Goal: Find contact information: Obtain details needed to contact an individual or organization

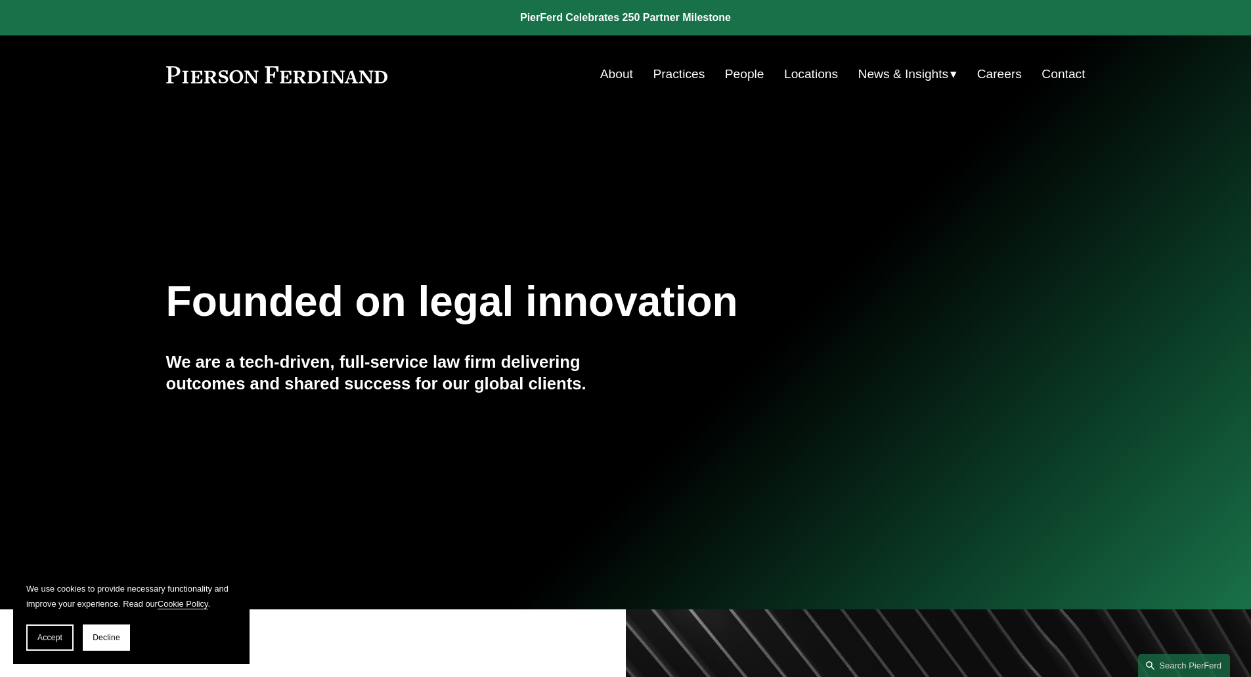
click at [738, 72] on link "People" at bounding box center [744, 74] width 39 height 25
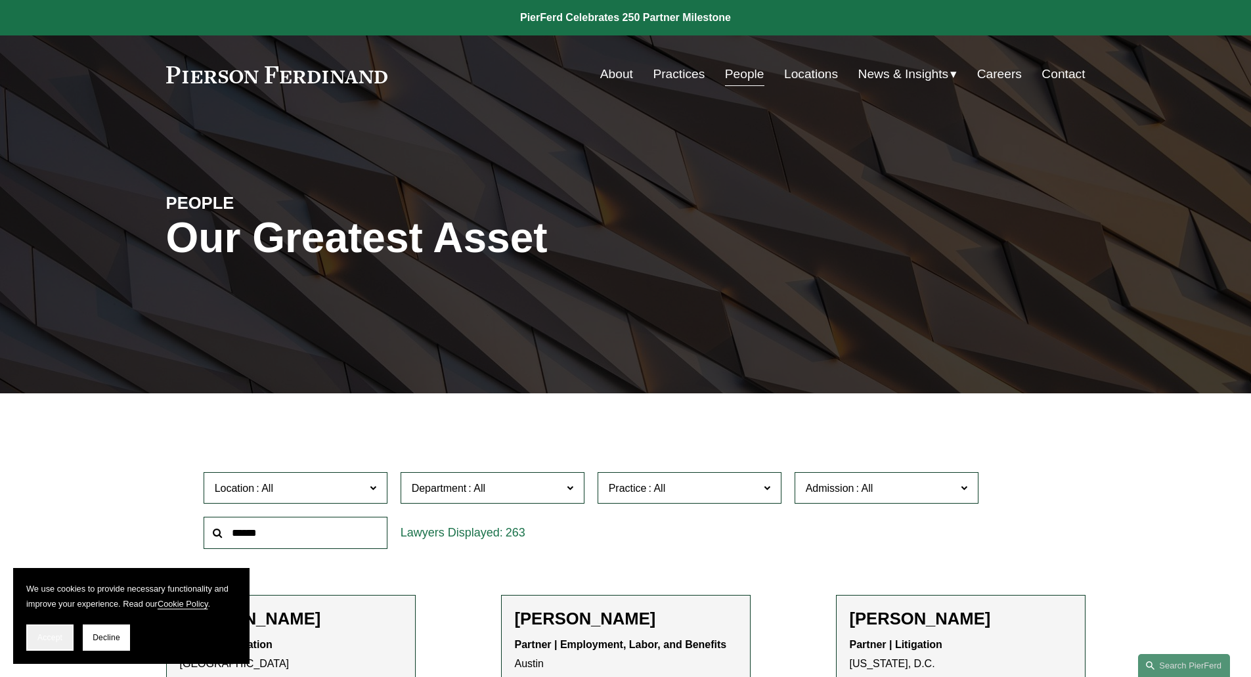
click at [63, 638] on button "Accept" at bounding box center [49, 638] width 47 height 26
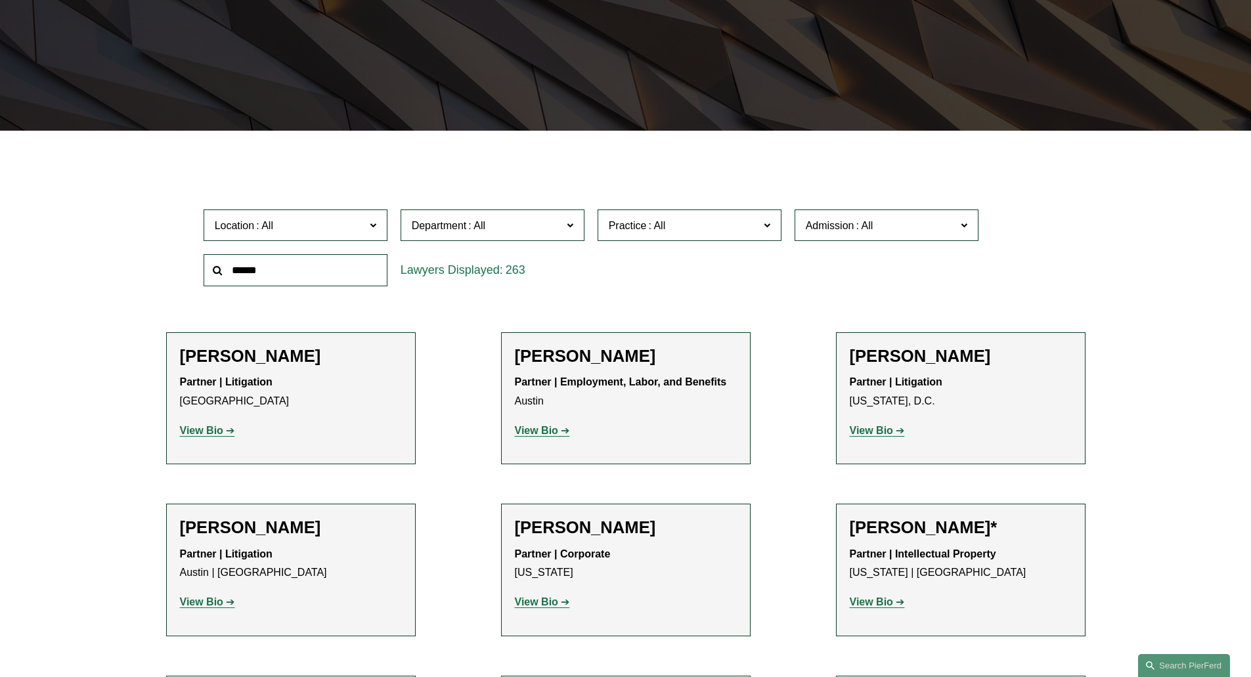
scroll to position [197, 0]
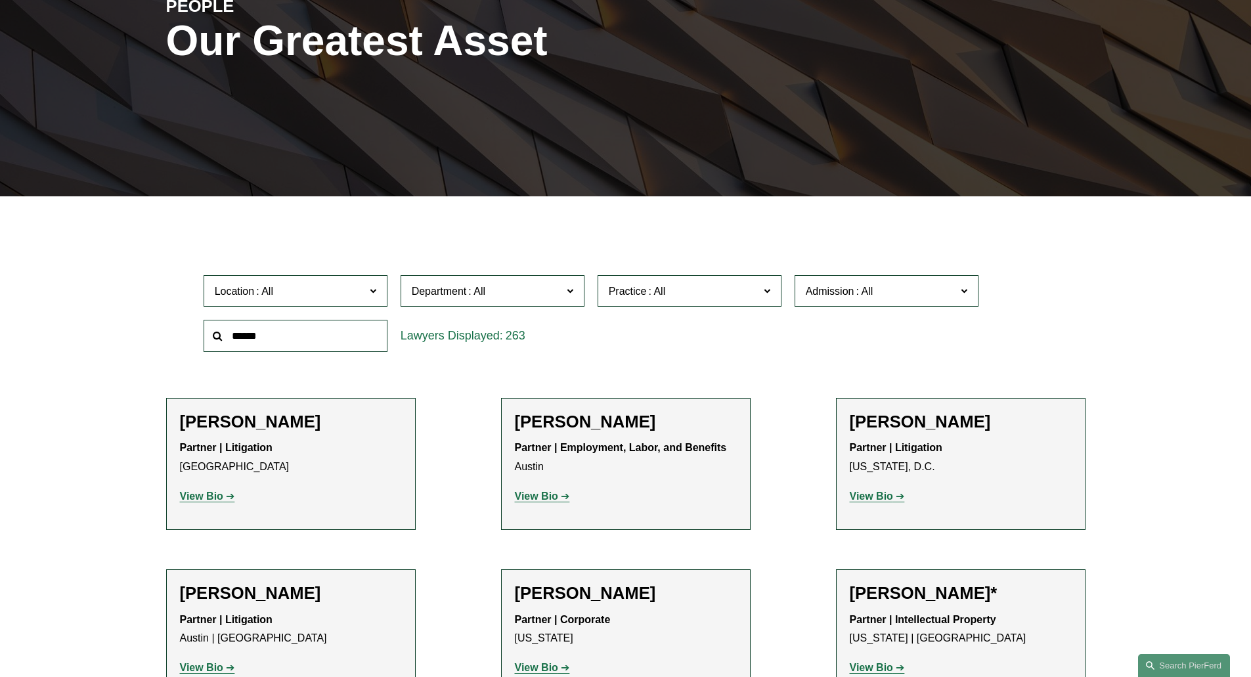
click at [228, 332] on input "text" at bounding box center [296, 336] width 184 height 32
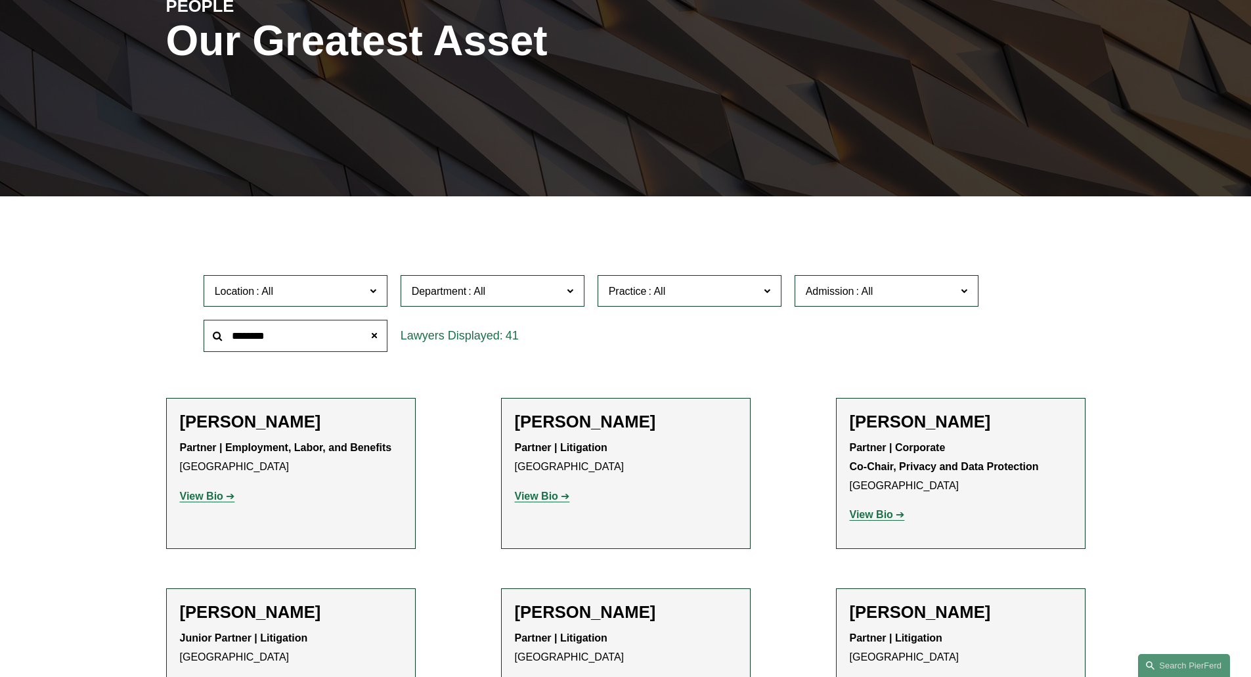
type input "********"
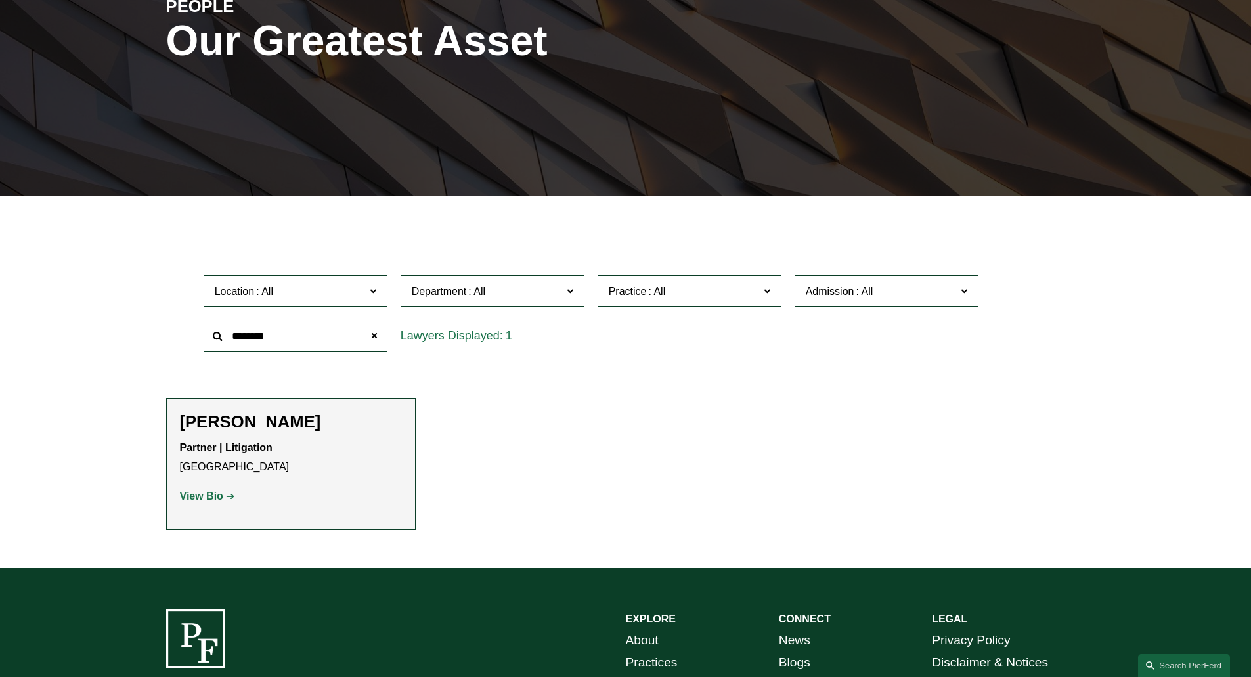
click at [195, 496] on strong "View Bio" at bounding box center [201, 496] width 43 height 11
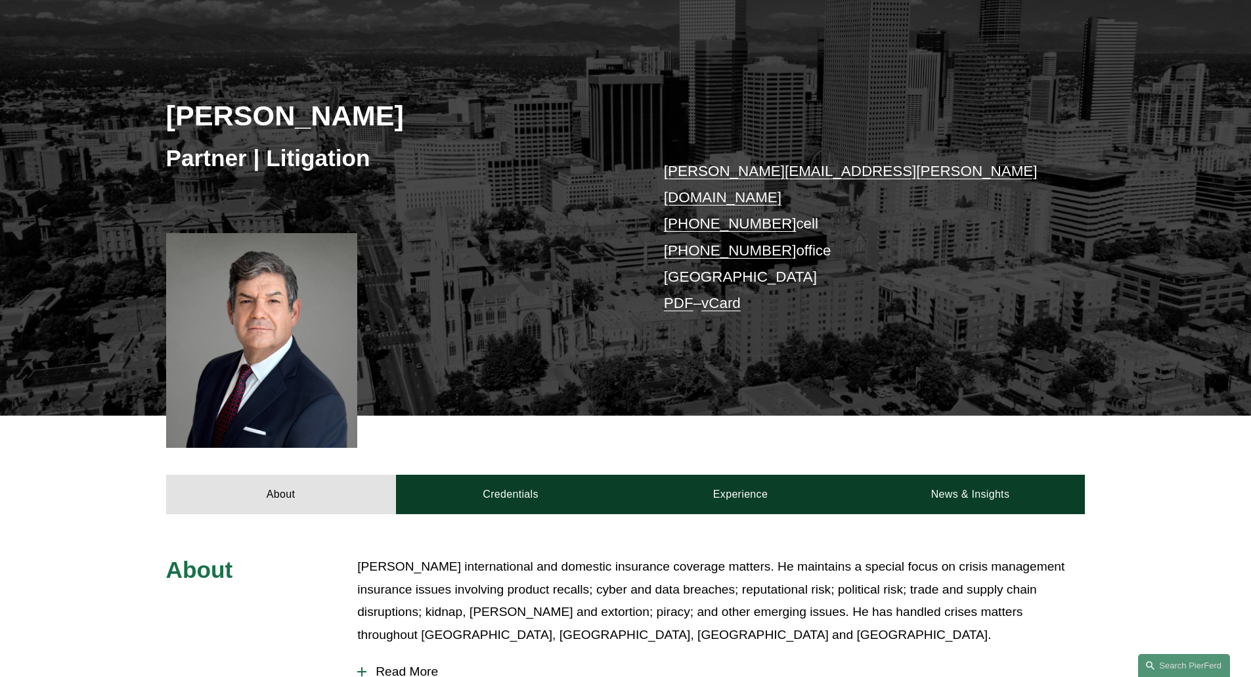
scroll to position [66, 0]
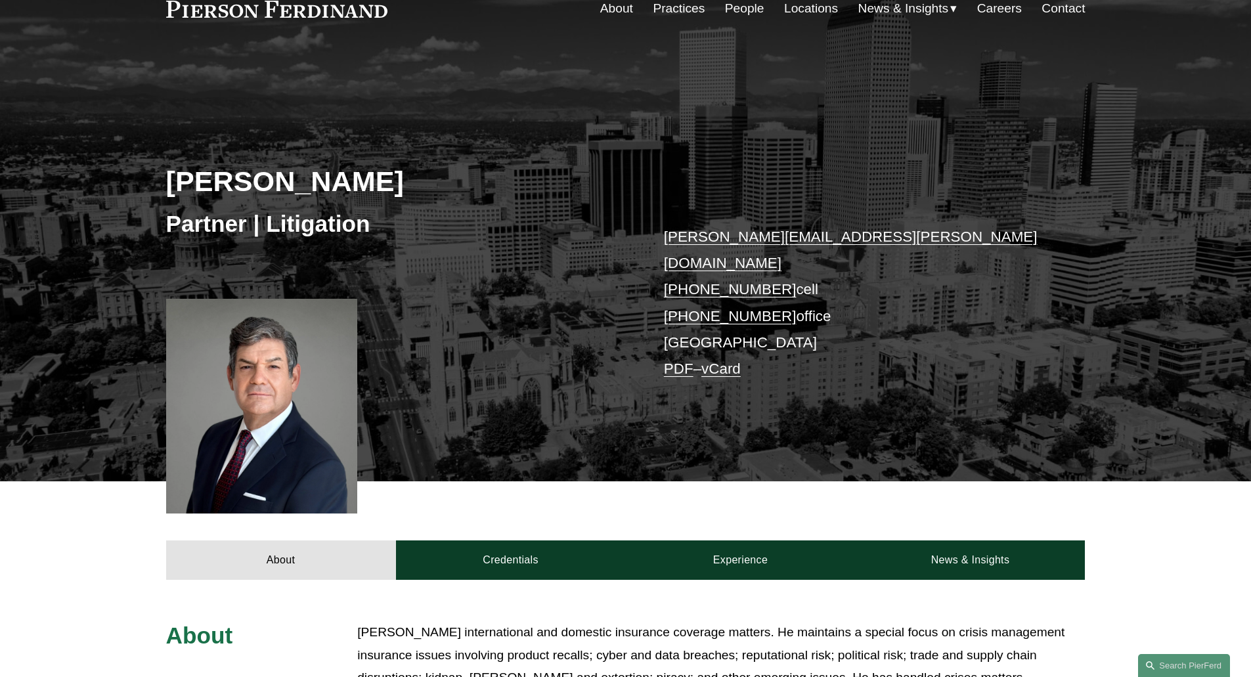
click at [730, 361] on link "vCard" at bounding box center [720, 369] width 39 height 16
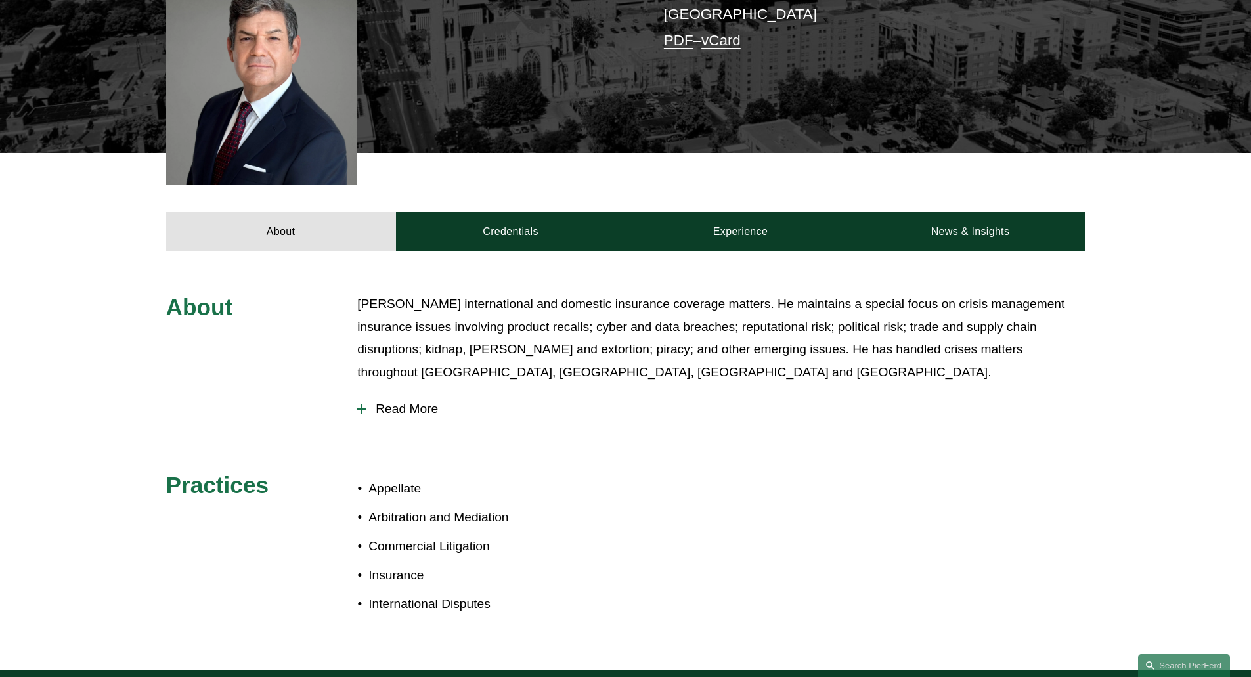
scroll to position [525, 0]
